Goal: Navigation & Orientation: Find specific page/section

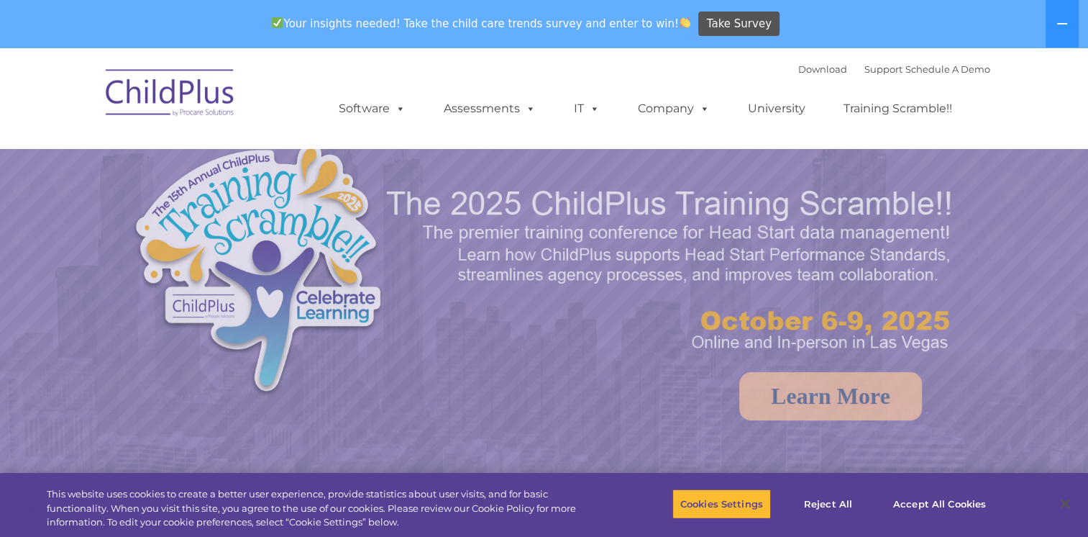
select select "MEDIUM"
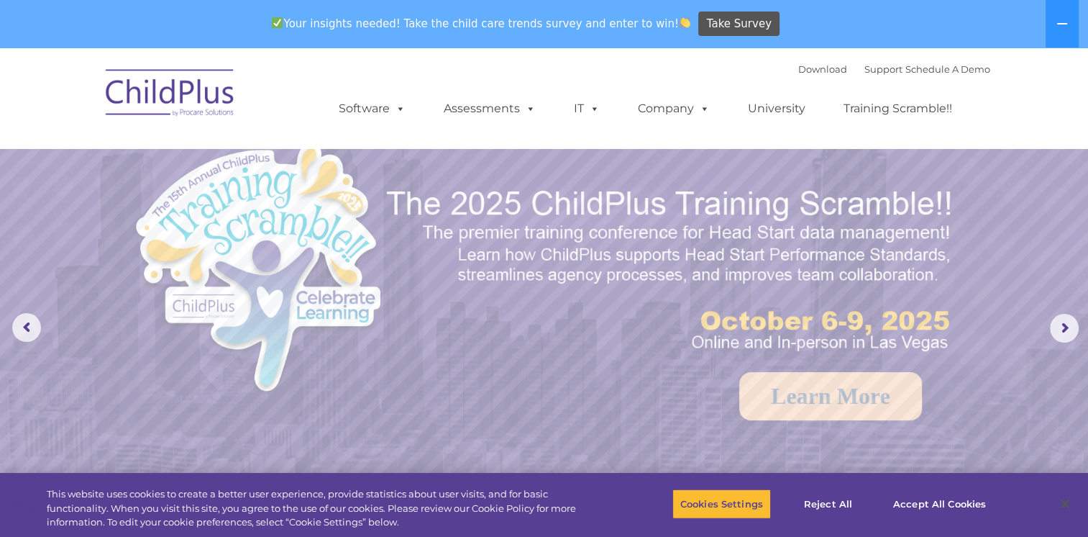
click at [166, 85] on img at bounding box center [171, 95] width 144 height 72
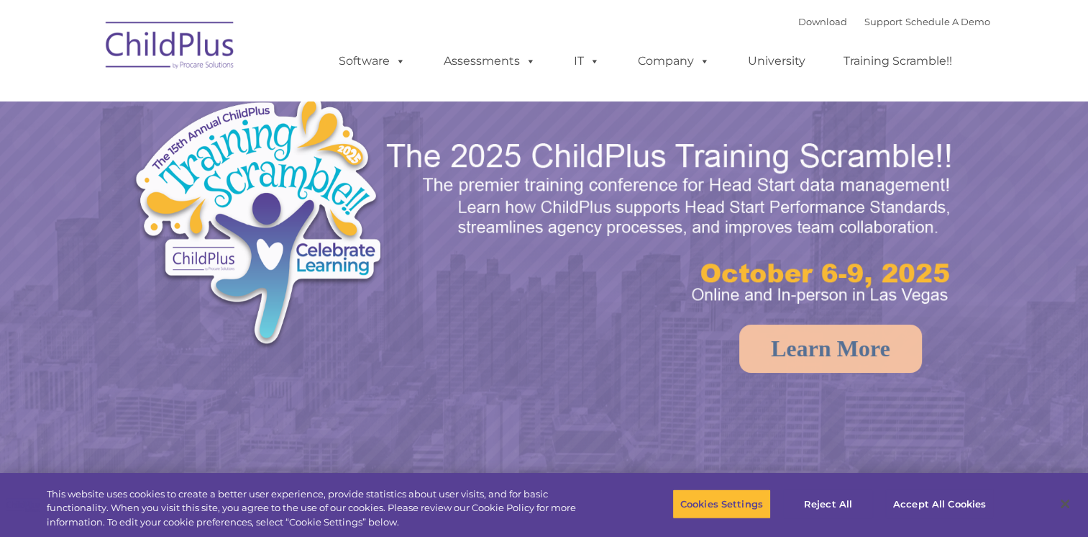
select select "MEDIUM"
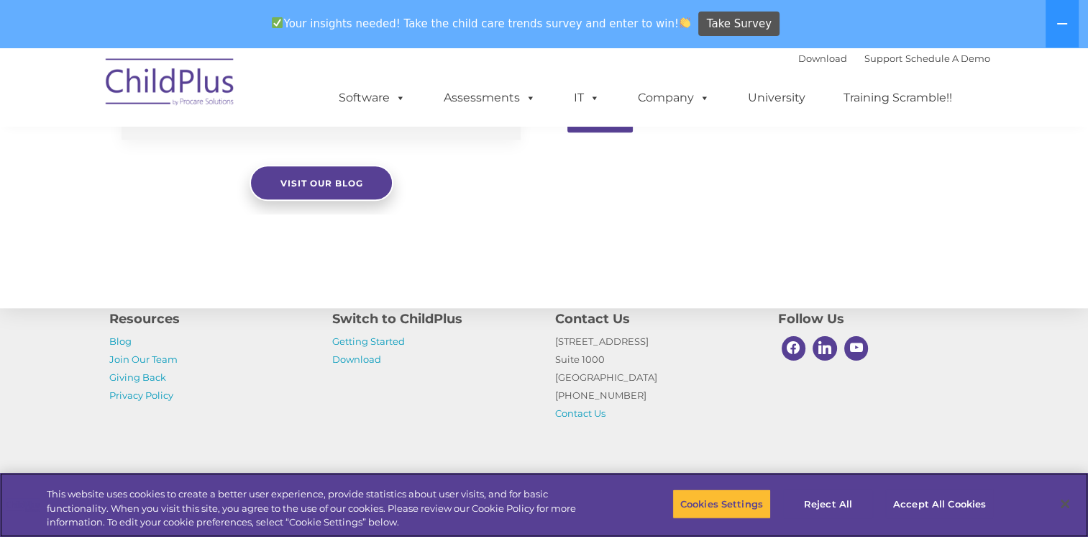
scroll to position [1586, 0]
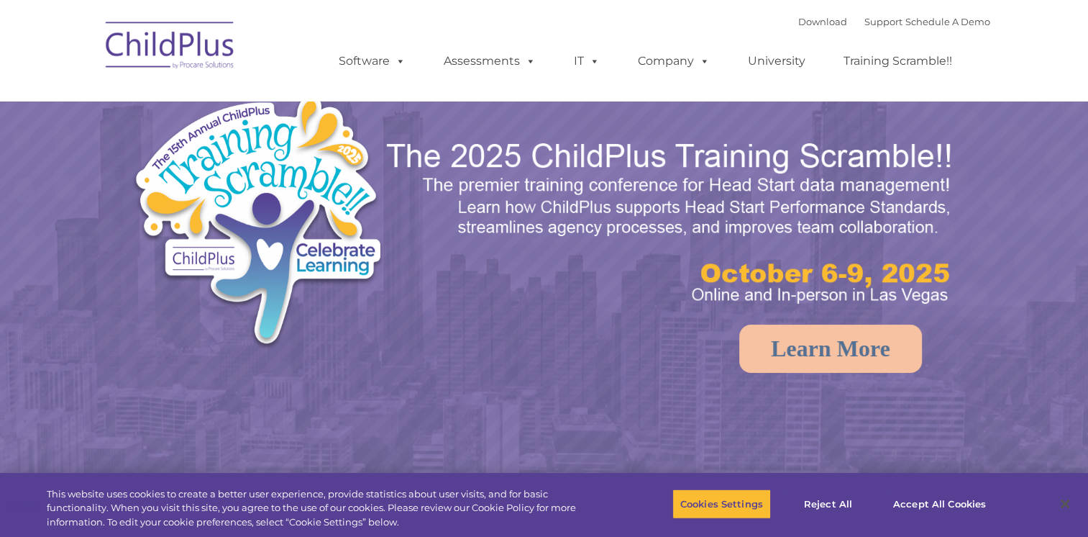
select select "MEDIUM"
